Goal: Complete application form

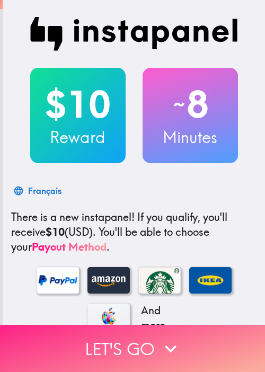
click at [149, 342] on button "Let's go" at bounding box center [132, 348] width 265 height 47
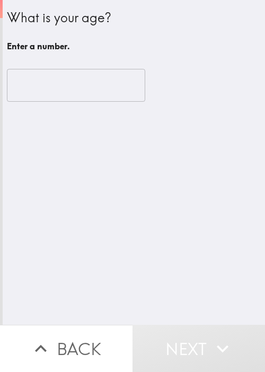
drag, startPoint x: 233, startPoint y: 241, endPoint x: 197, endPoint y: 186, distance: 66.3
click at [233, 241] on div "What is your age? Enter a number. ​" at bounding box center [134, 162] width 263 height 325
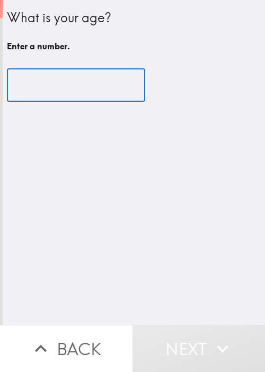
click at [75, 77] on input "number" at bounding box center [76, 85] width 138 height 33
paste input "90013"
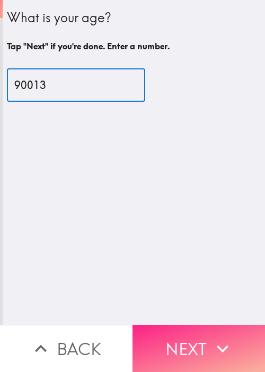
type input "90013"
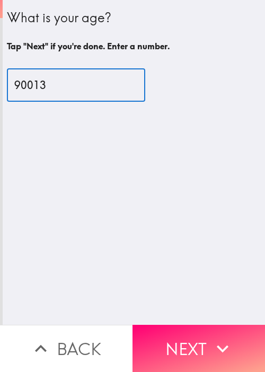
drag, startPoint x: 193, startPoint y: 331, endPoint x: 264, endPoint y: 289, distance: 82.8
click at [193, 331] on button "Next" at bounding box center [199, 348] width 133 height 47
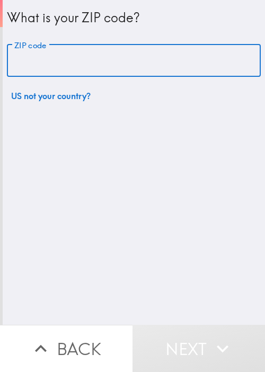
click at [98, 63] on input "ZIP code" at bounding box center [134, 61] width 254 height 33
paste input "32308"
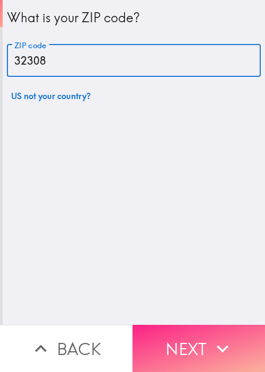
type input "32308"
click at [213, 338] on icon "button" at bounding box center [222, 348] width 23 height 23
